Goal: Information Seeking & Learning: Learn about a topic

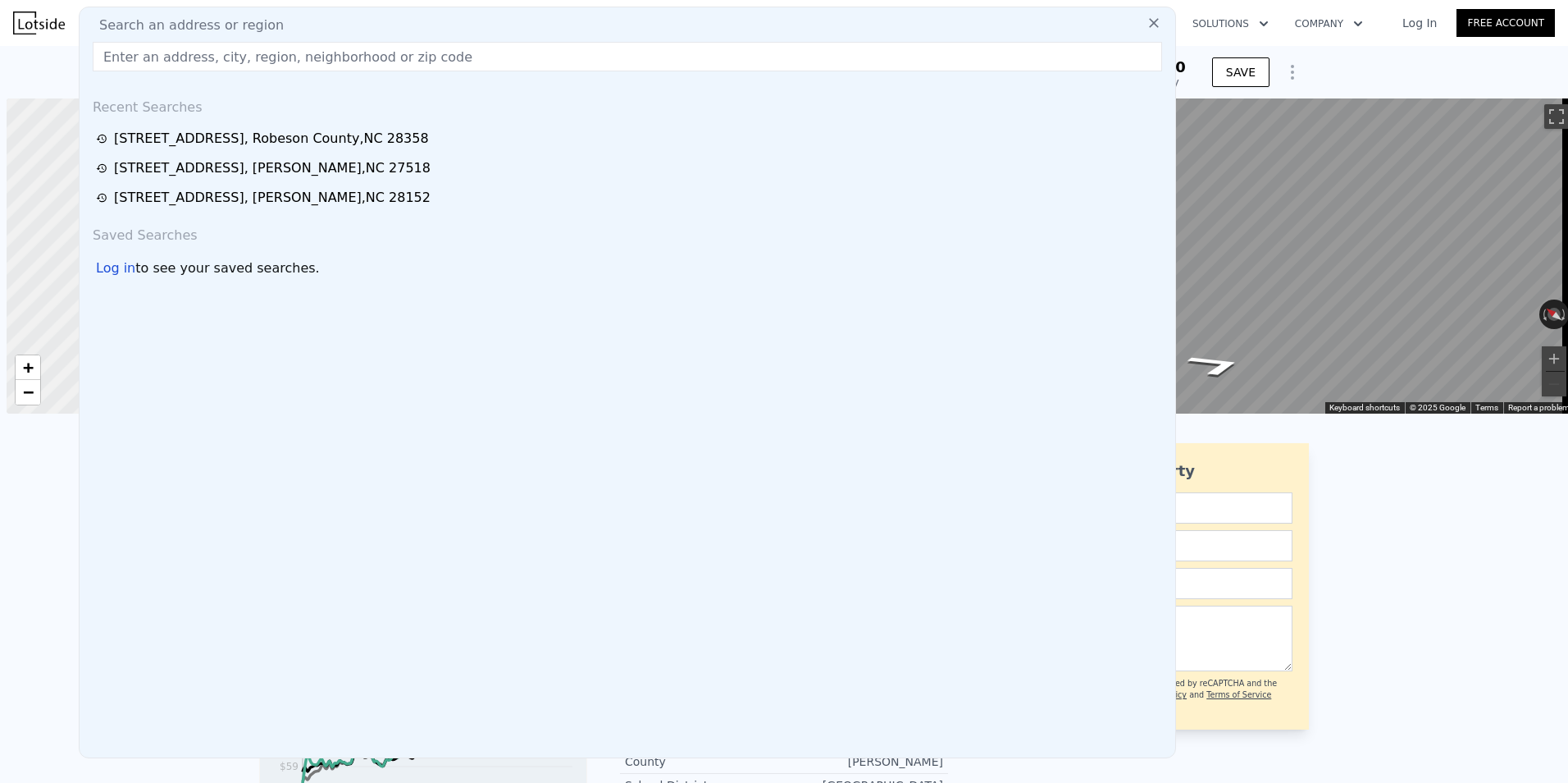
scroll to position [0, 6]
click at [192, 58] on input "text" at bounding box center [627, 57] width 1069 height 30
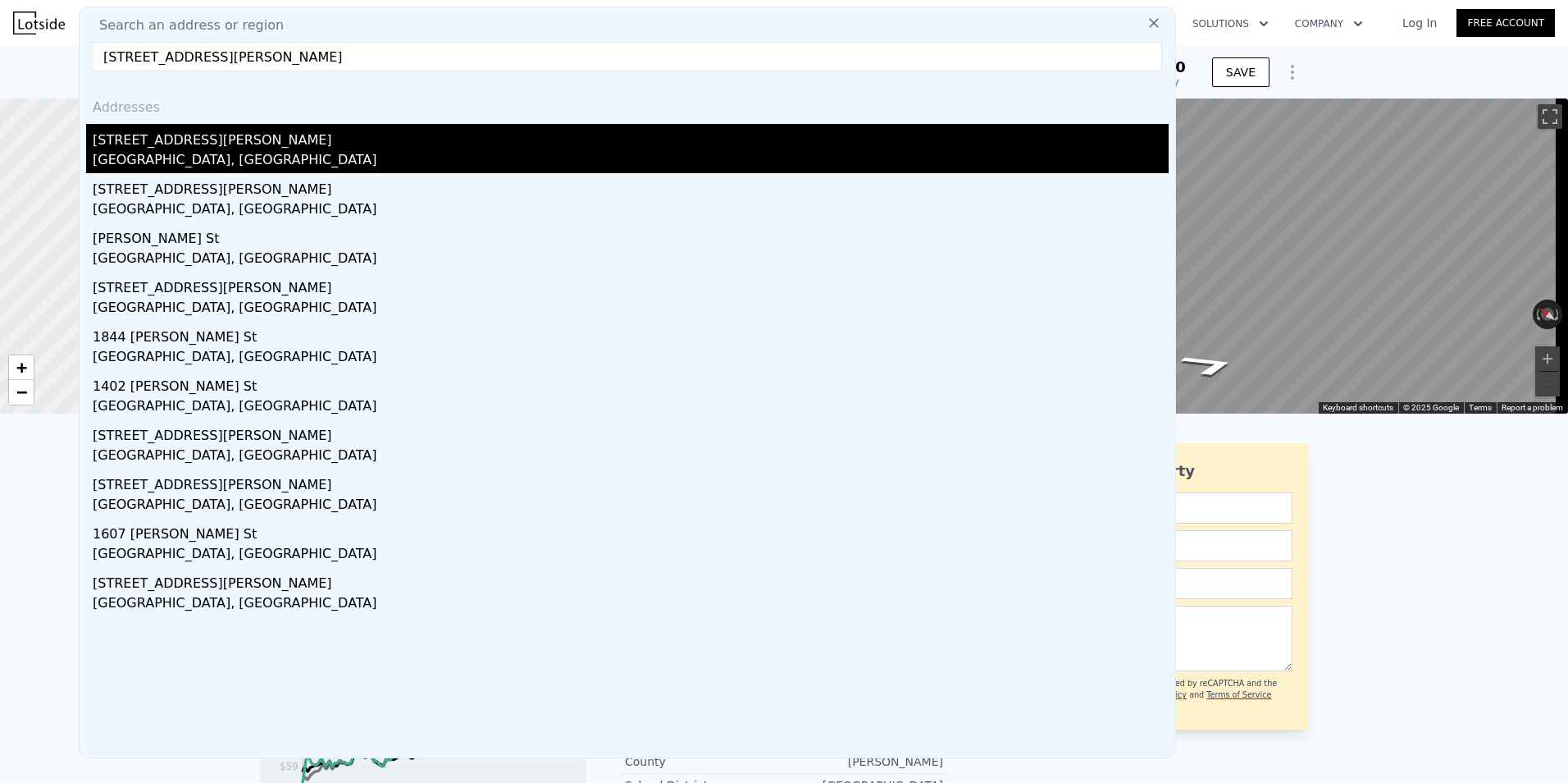
type input "[STREET_ADDRESS][PERSON_NAME]"
click at [160, 150] on div "[GEOGRAPHIC_DATA], [GEOGRAPHIC_DATA]" at bounding box center [630, 162] width 1076 height 23
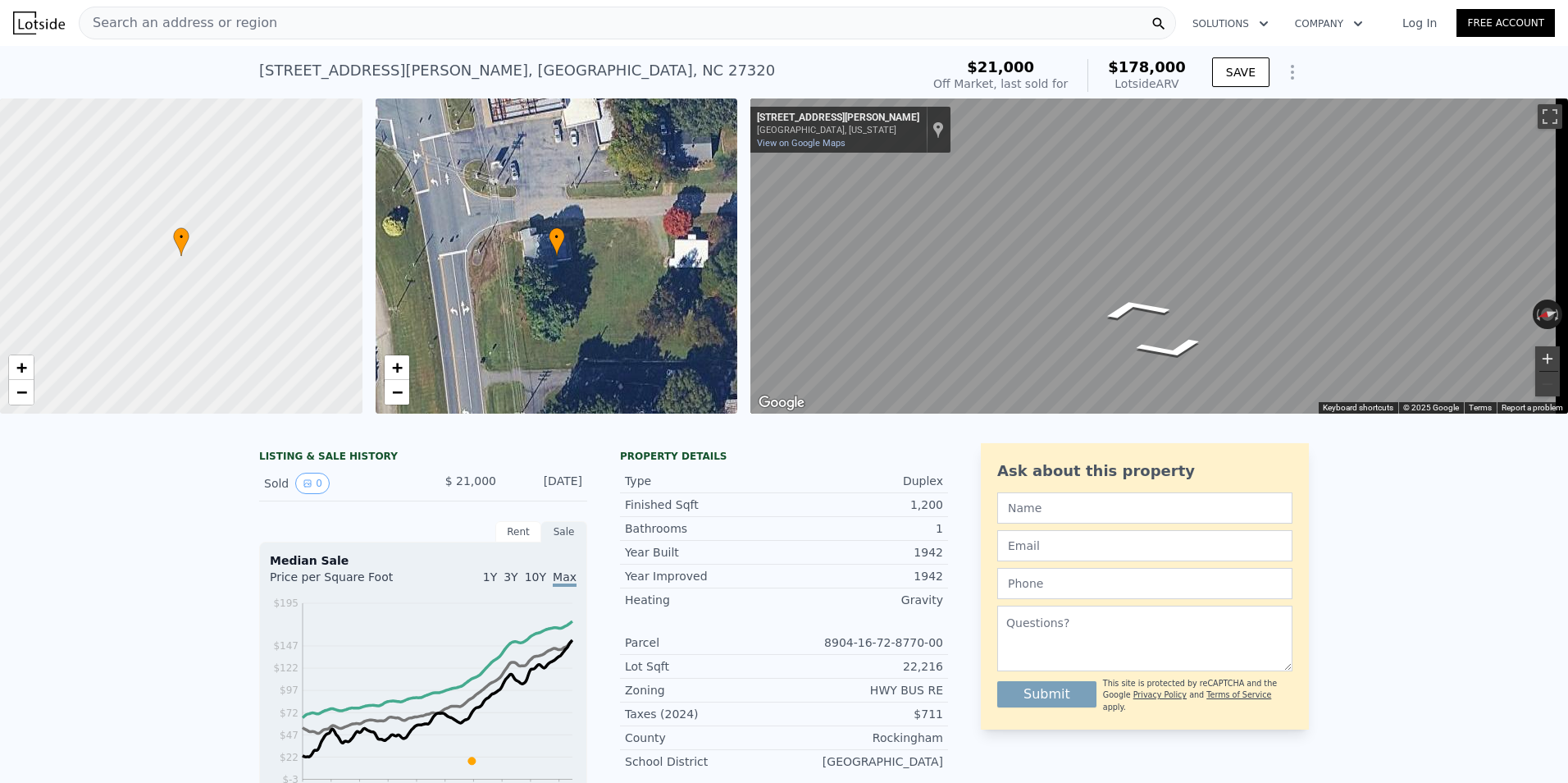
click at [1536, 358] on button "Zoom in" at bounding box center [1548, 359] width 25 height 25
click at [1136, 306] on icon "Go East, Turner Dr Ext" at bounding box center [1134, 309] width 116 height 33
click at [251, 21] on span "Search an address or region" at bounding box center [178, 23] width 198 height 19
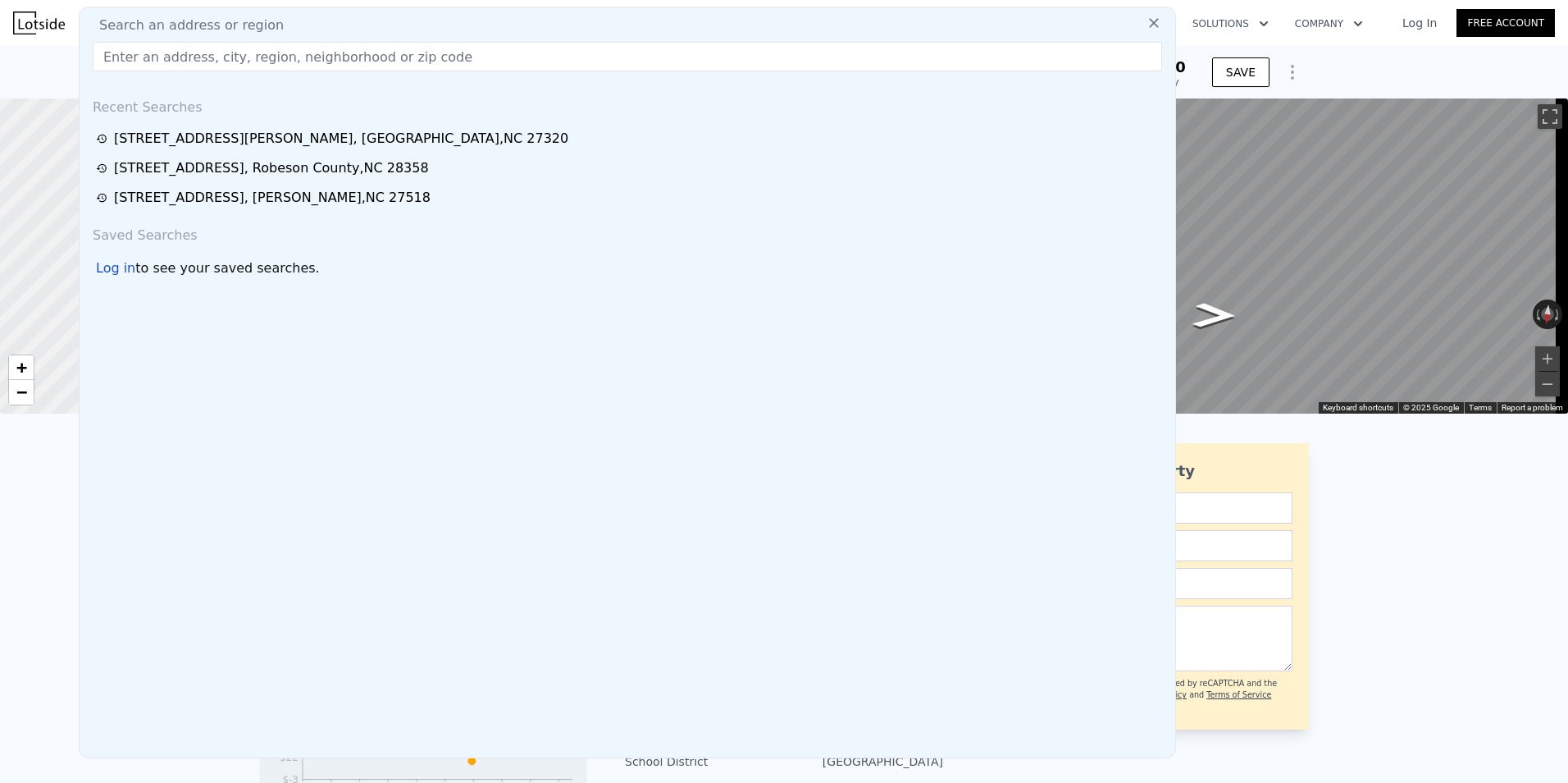
click at [239, 54] on input "text" at bounding box center [627, 57] width 1069 height 30
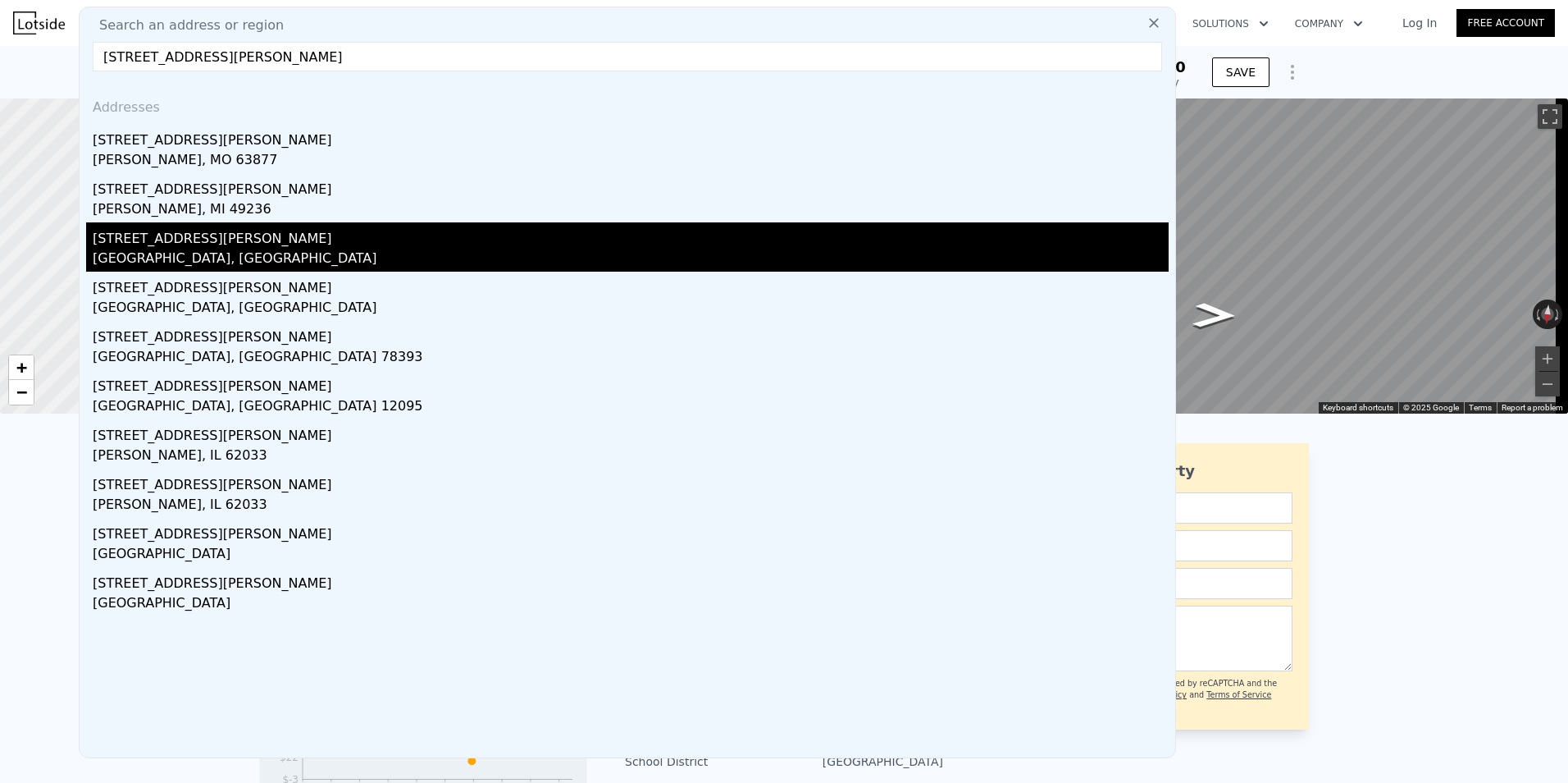
type input "[STREET_ADDRESS][PERSON_NAME]"
click at [176, 252] on div "[GEOGRAPHIC_DATA], [GEOGRAPHIC_DATA]" at bounding box center [630, 260] width 1076 height 23
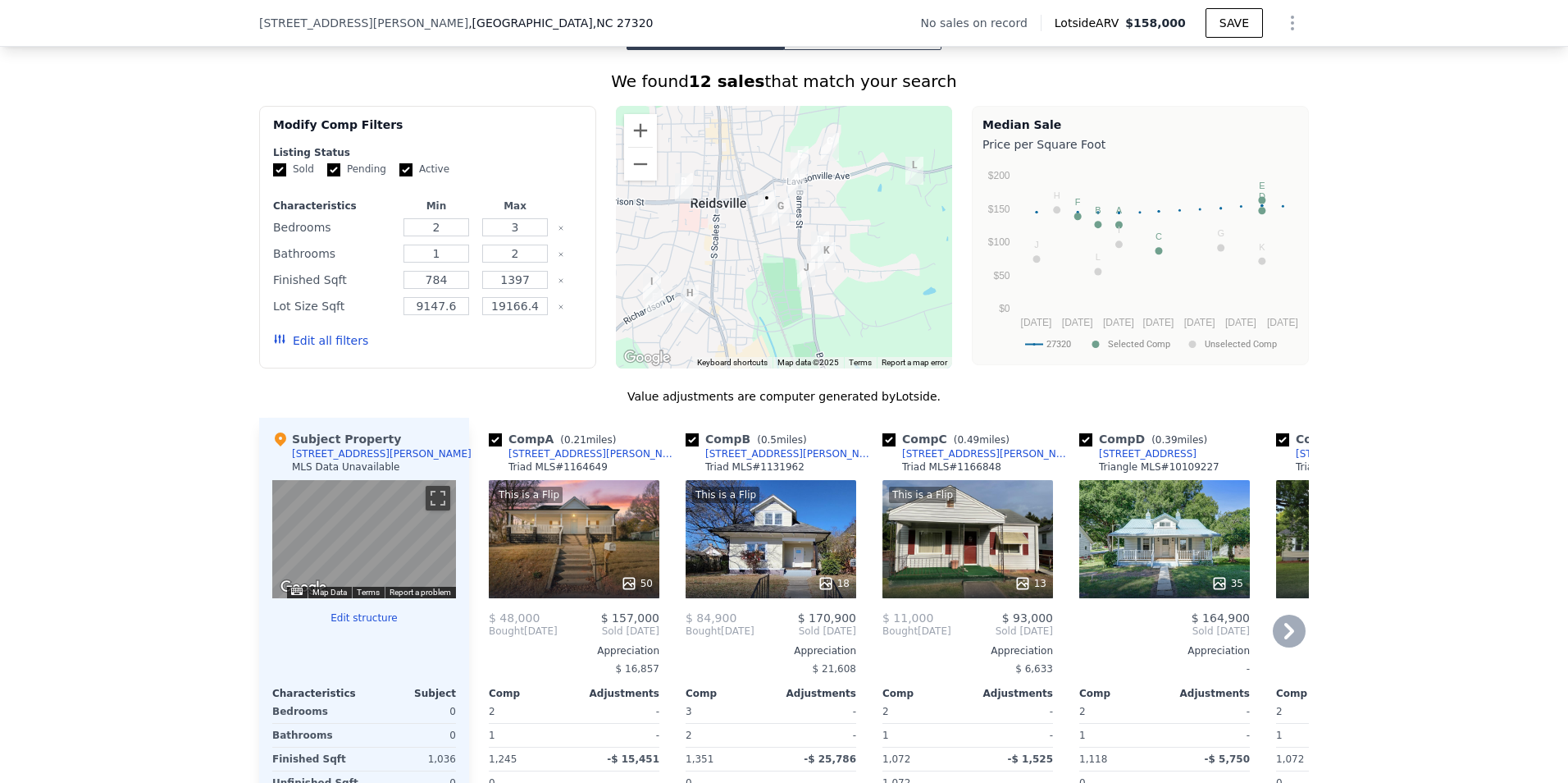
scroll to position [1306, 0]
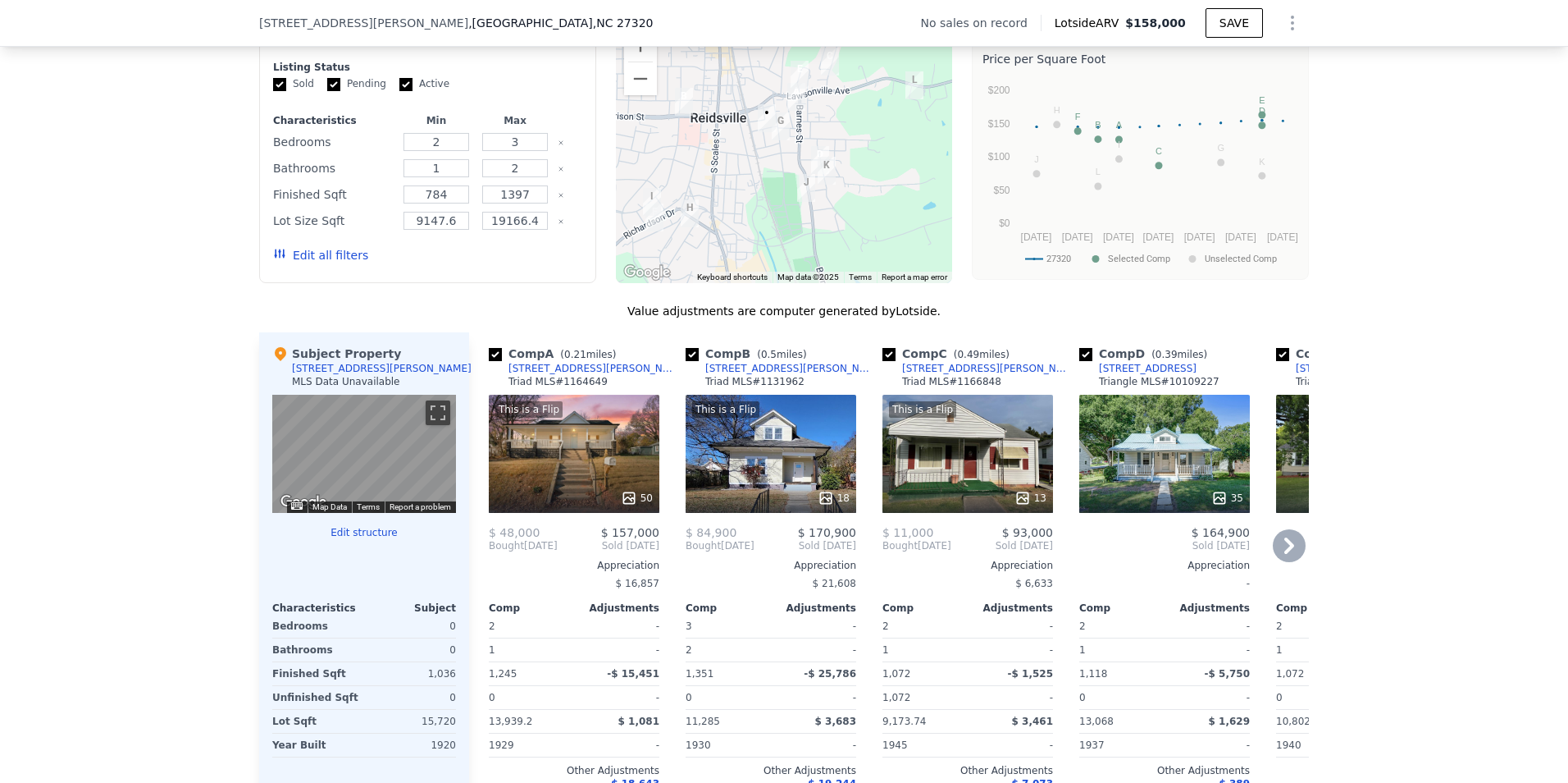
click at [1287, 553] on icon at bounding box center [1288, 545] width 10 height 17
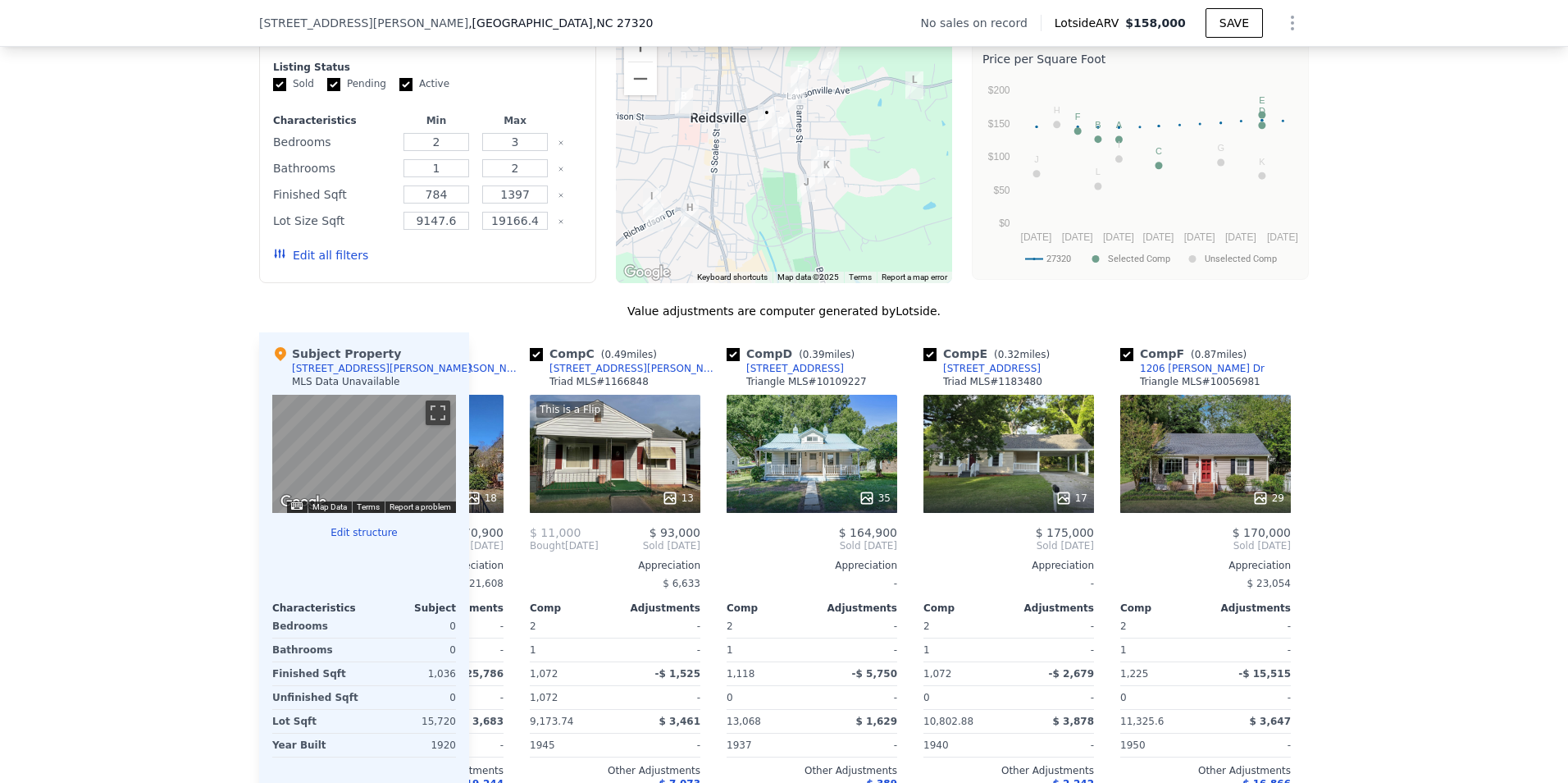
scroll to position [0, 394]
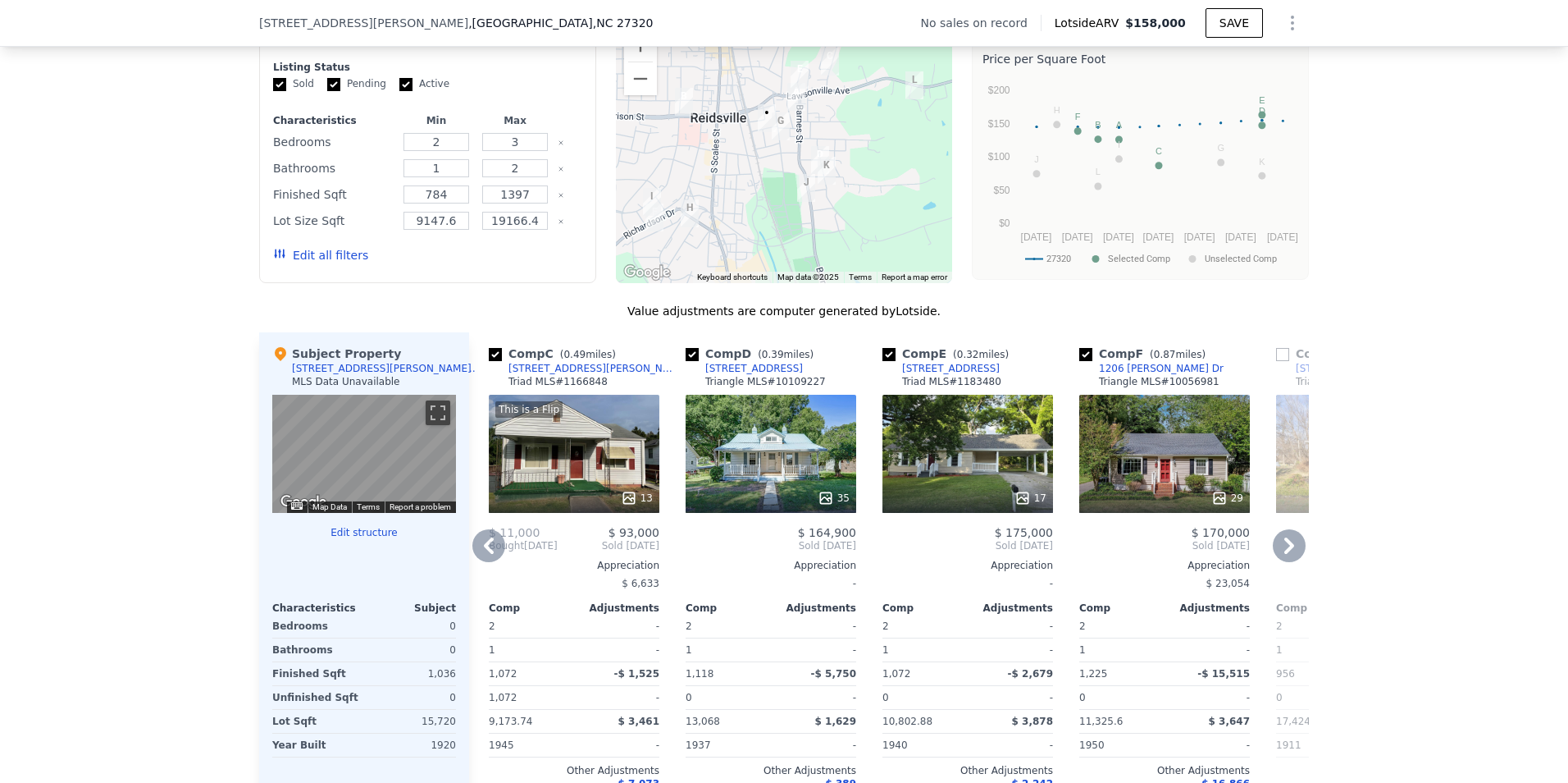
click at [1287, 553] on icon at bounding box center [1288, 545] width 10 height 17
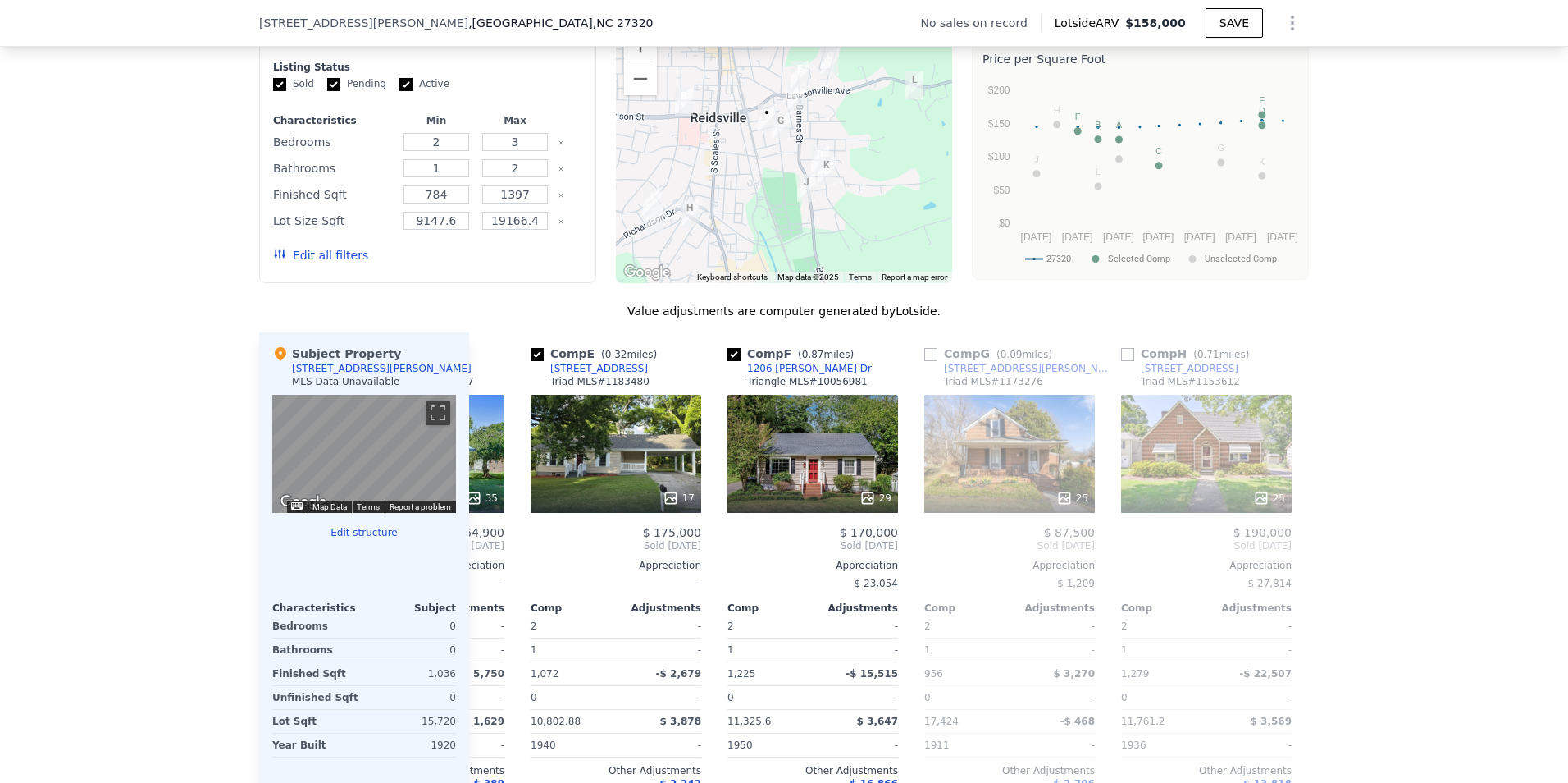
scroll to position [0, 787]
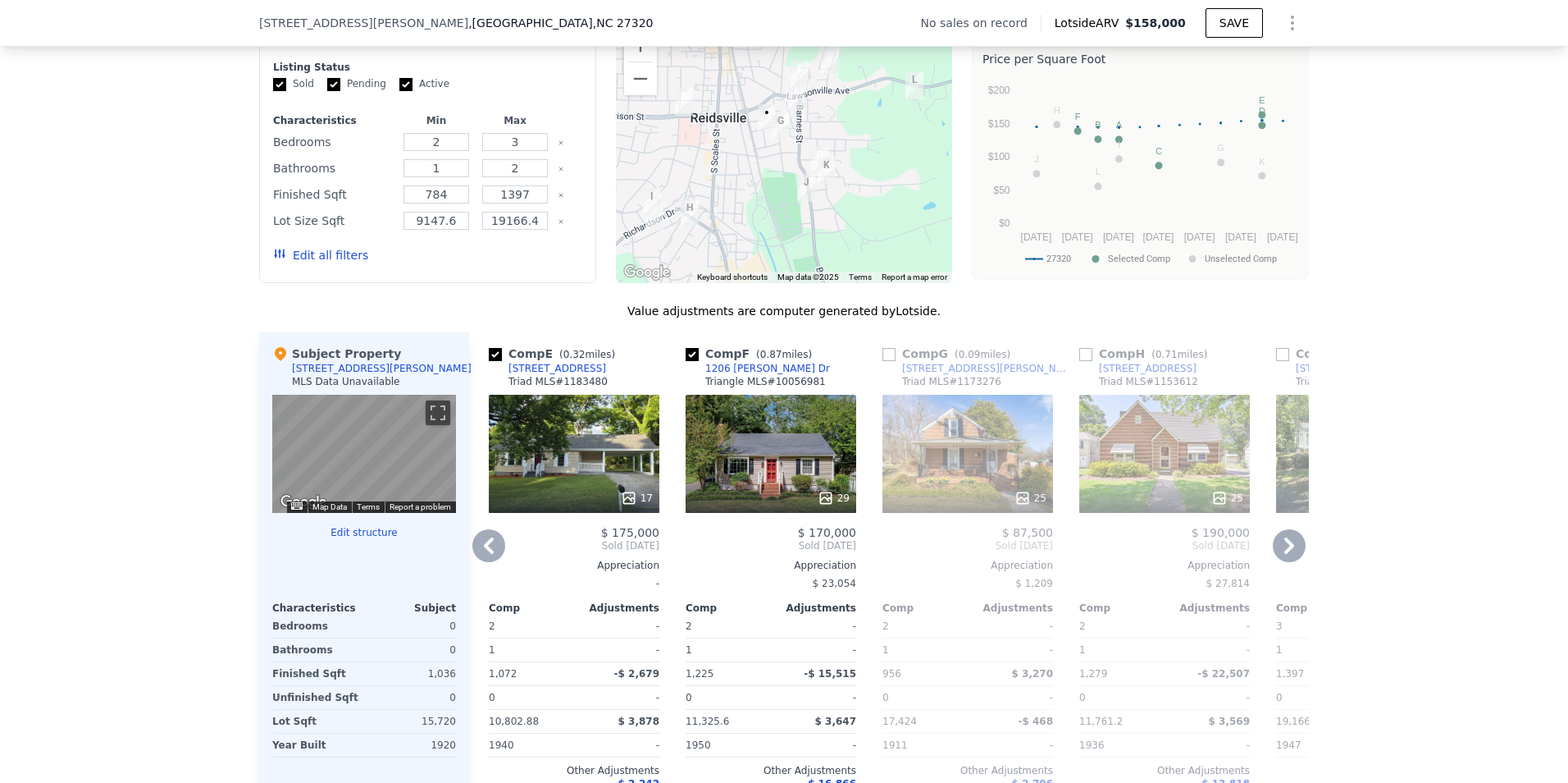
click at [1287, 553] on icon at bounding box center [1288, 545] width 10 height 17
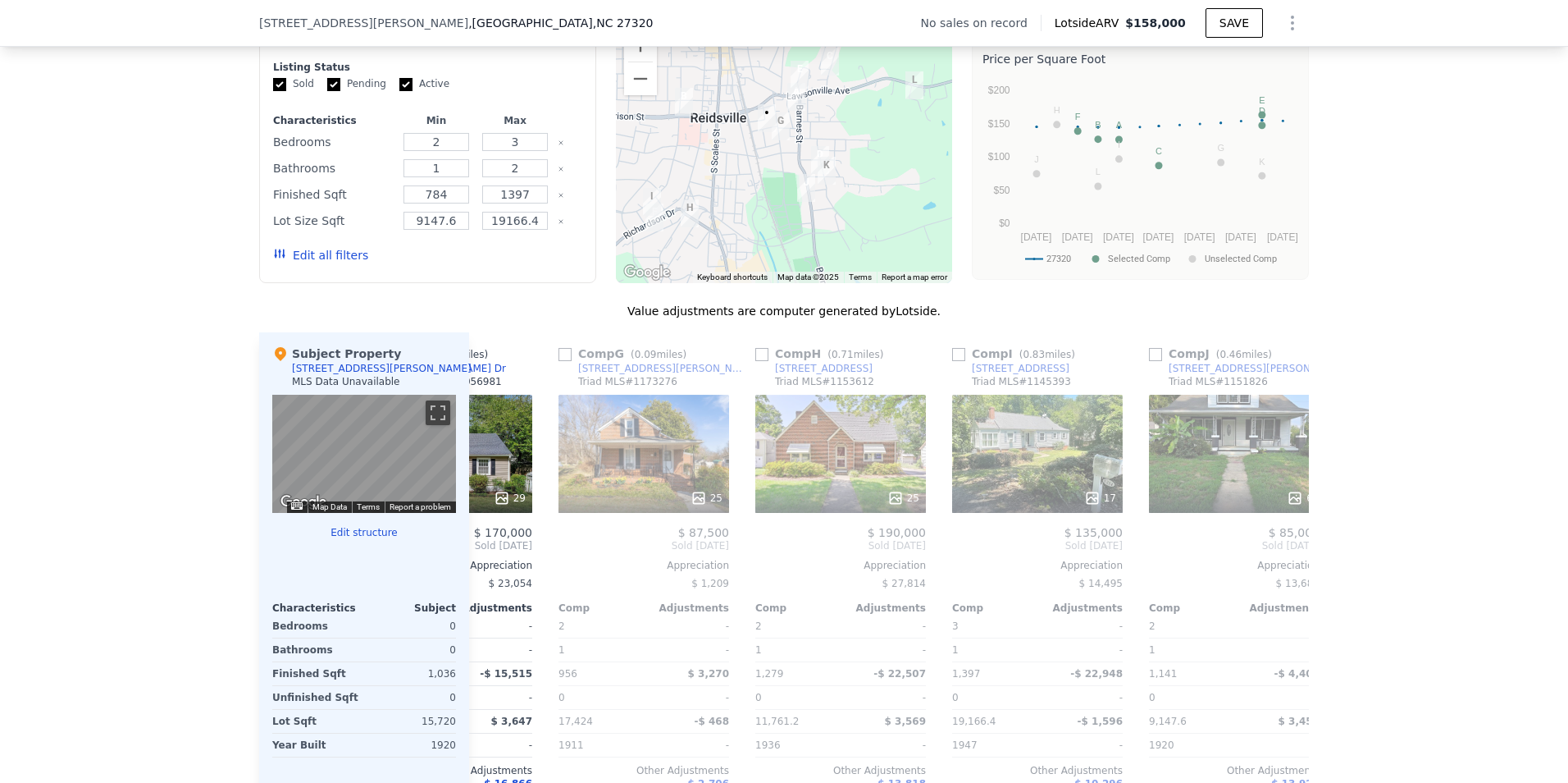
scroll to position [0, 1181]
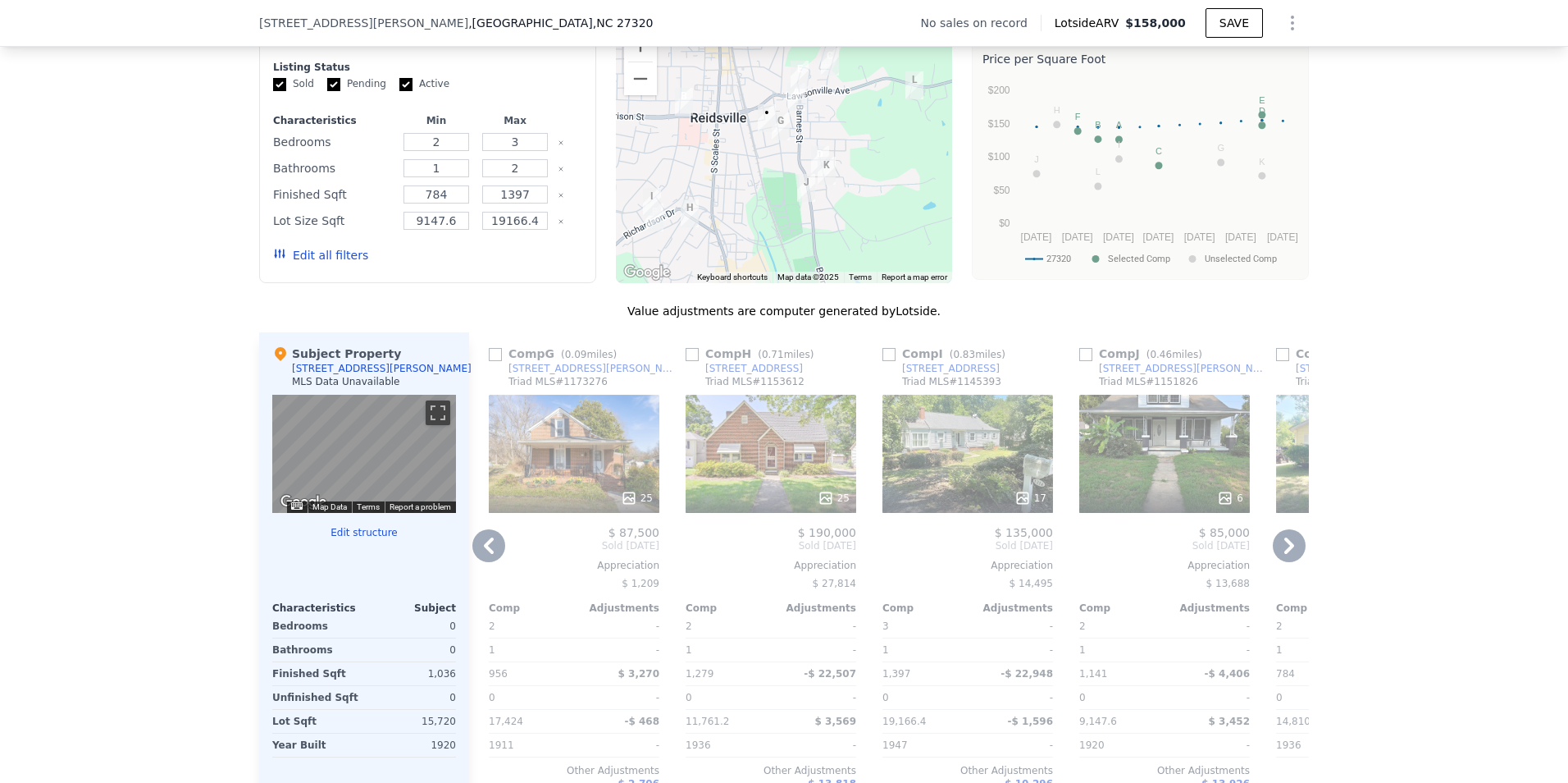
click at [1287, 553] on icon at bounding box center [1288, 545] width 10 height 17
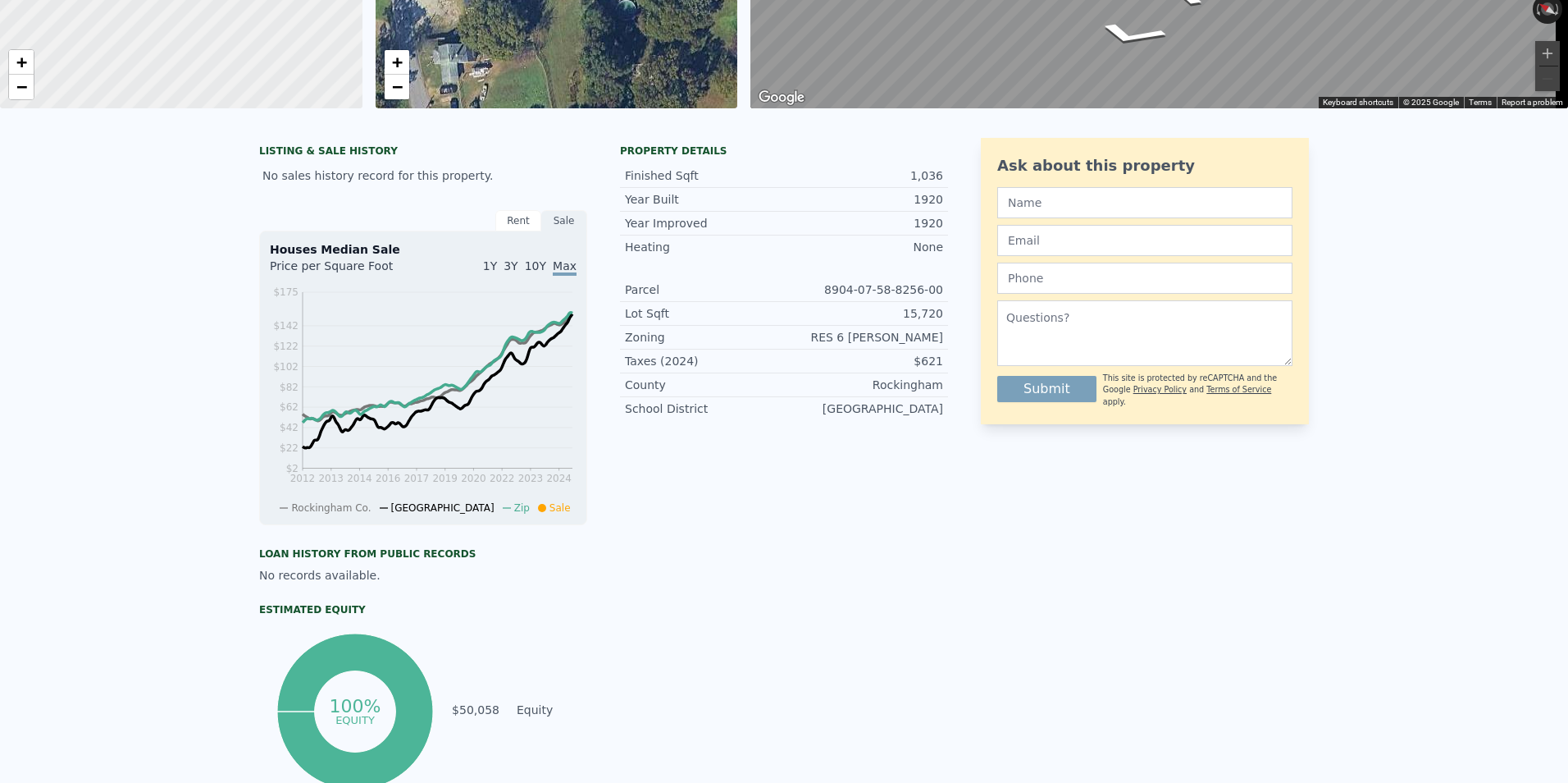
scroll to position [0, 0]
